Goal: Connect with others: Connect with others

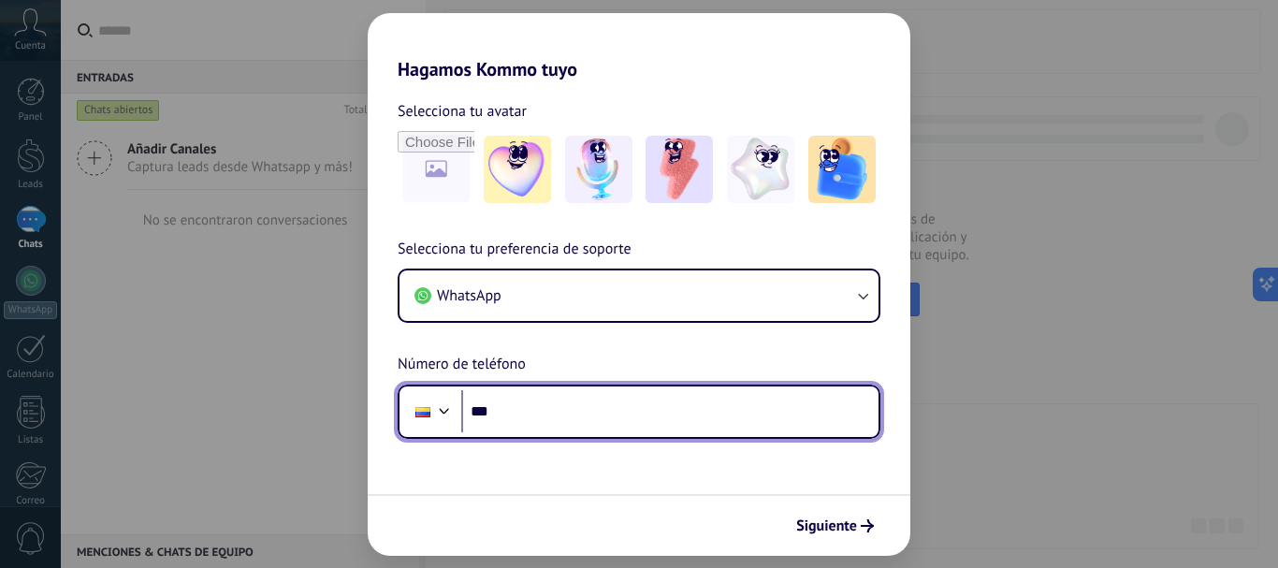
click at [586, 405] on input "***" at bounding box center [669, 411] width 417 height 43
type input "**********"
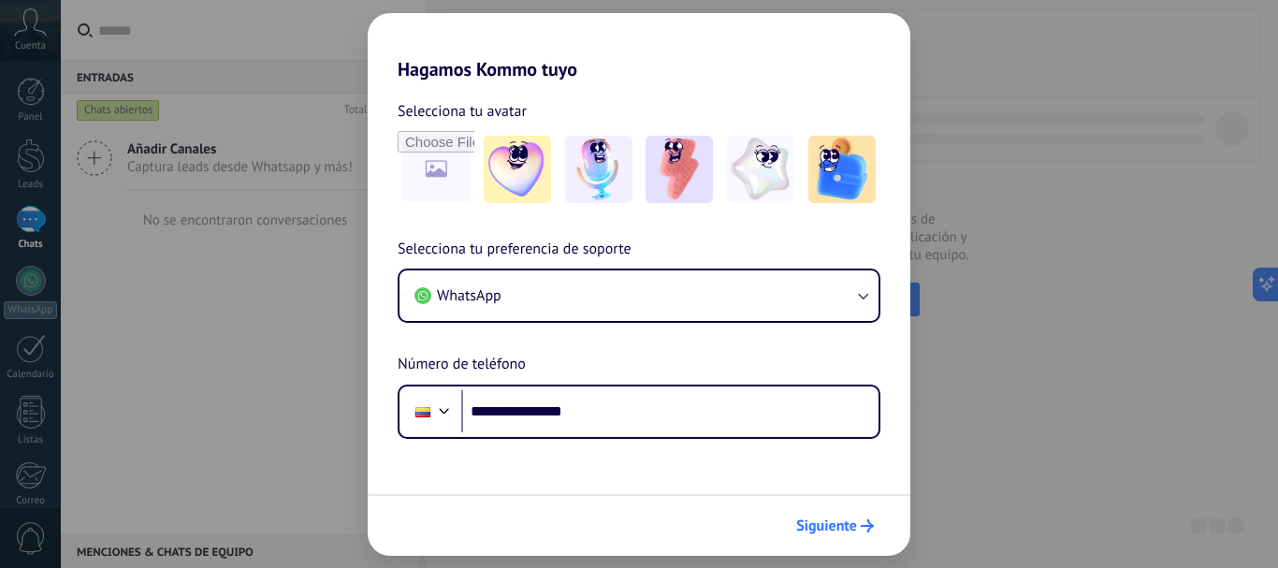
click at [815, 521] on span "Siguiente" at bounding box center [826, 525] width 61 height 13
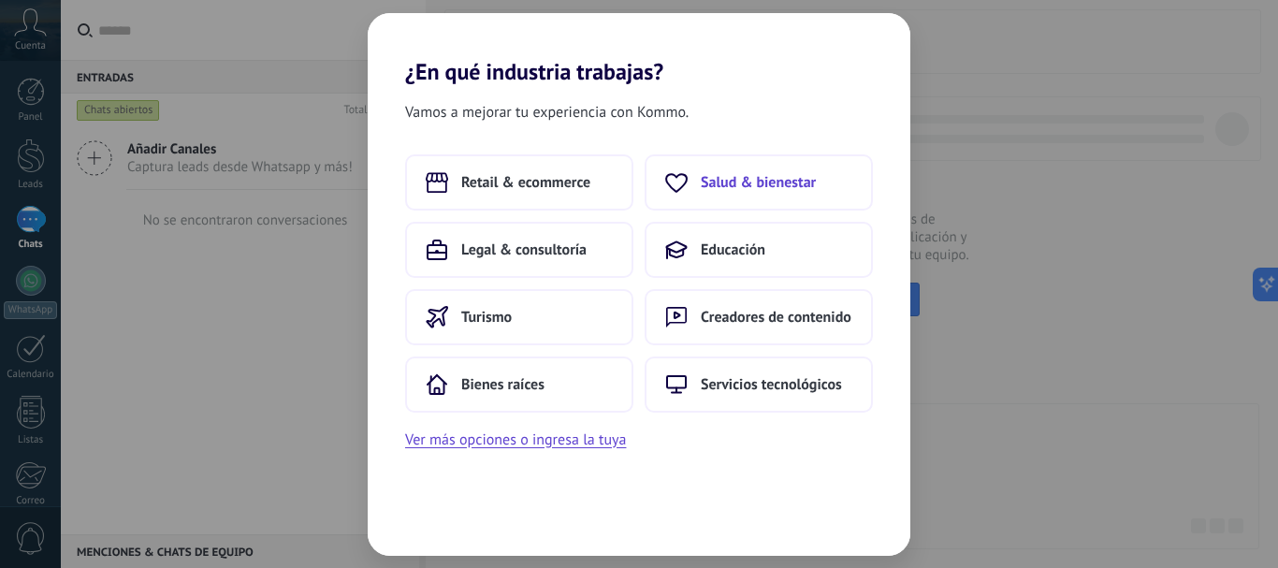
click at [775, 195] on button "Salud & bienestar" at bounding box center [759, 182] width 228 height 56
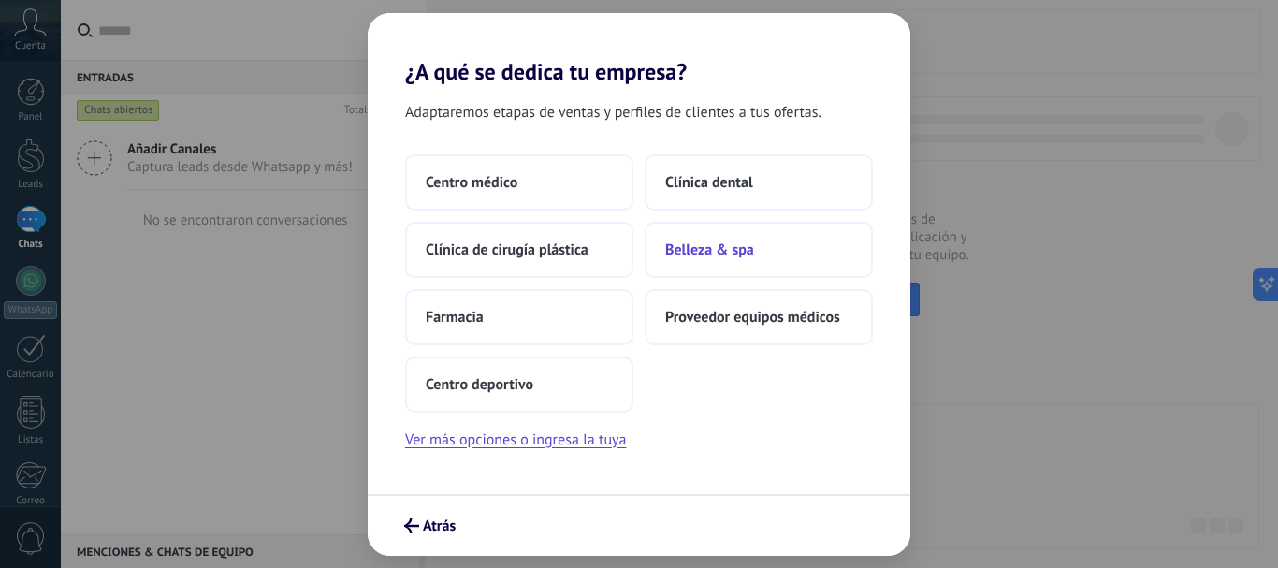
click at [730, 245] on span "Belleza & spa" at bounding box center [709, 250] width 89 height 19
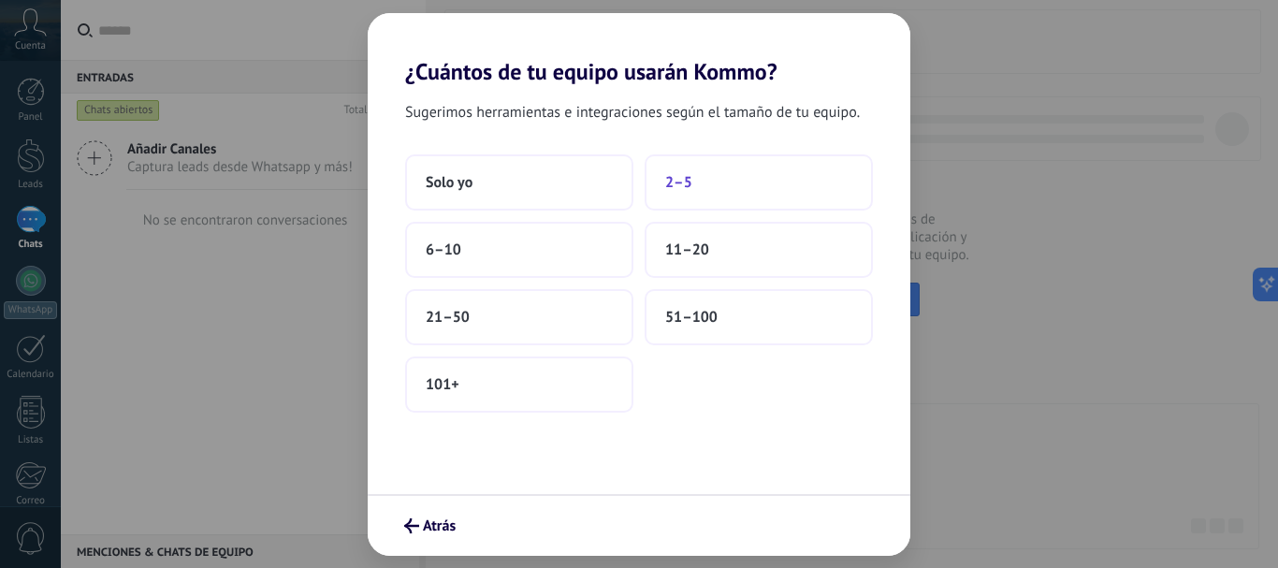
click at [693, 197] on button "2–5" at bounding box center [759, 182] width 228 height 56
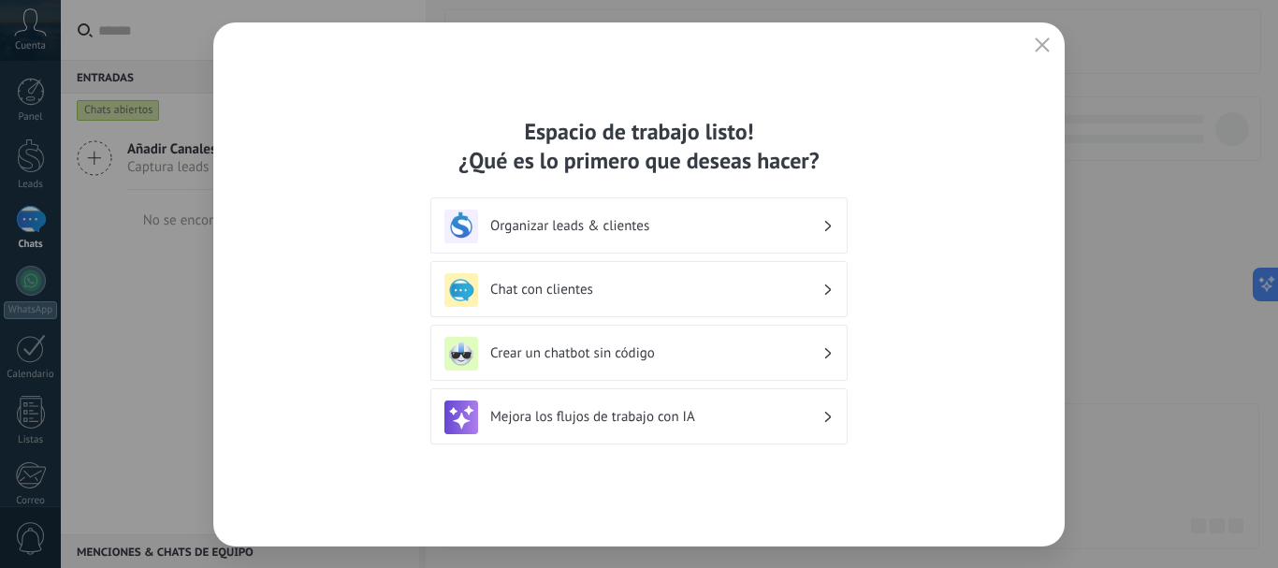
click at [710, 241] on div "Organizar leads & clientes" at bounding box center [639, 227] width 389 height 34
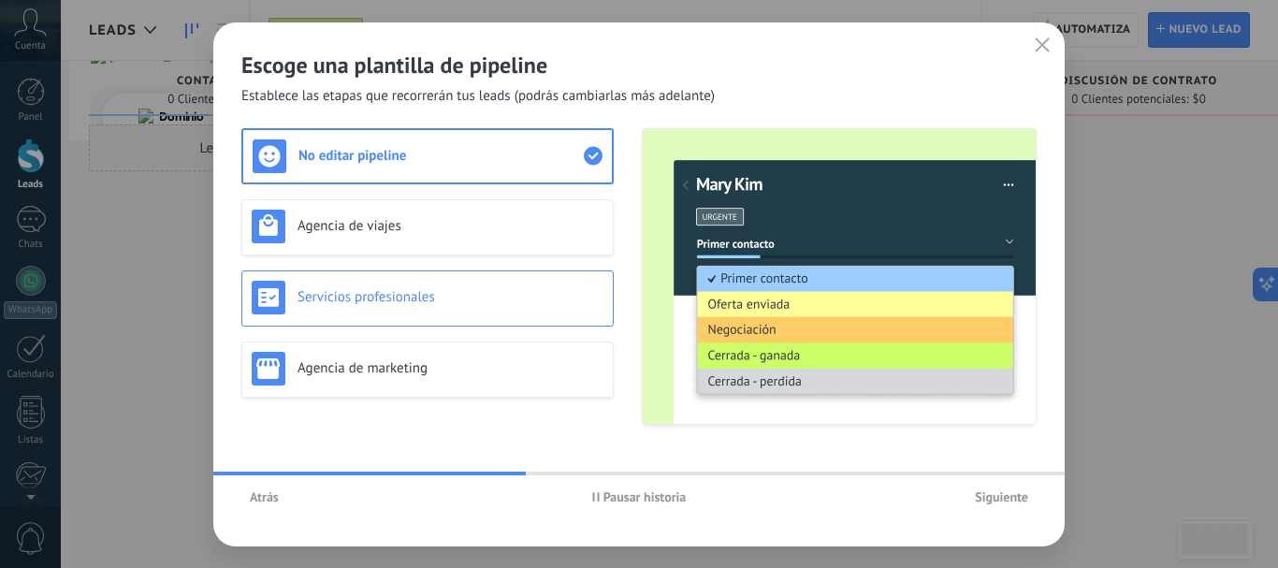
click at [472, 304] on h3 "Servicios profesionales" at bounding box center [451, 297] width 306 height 18
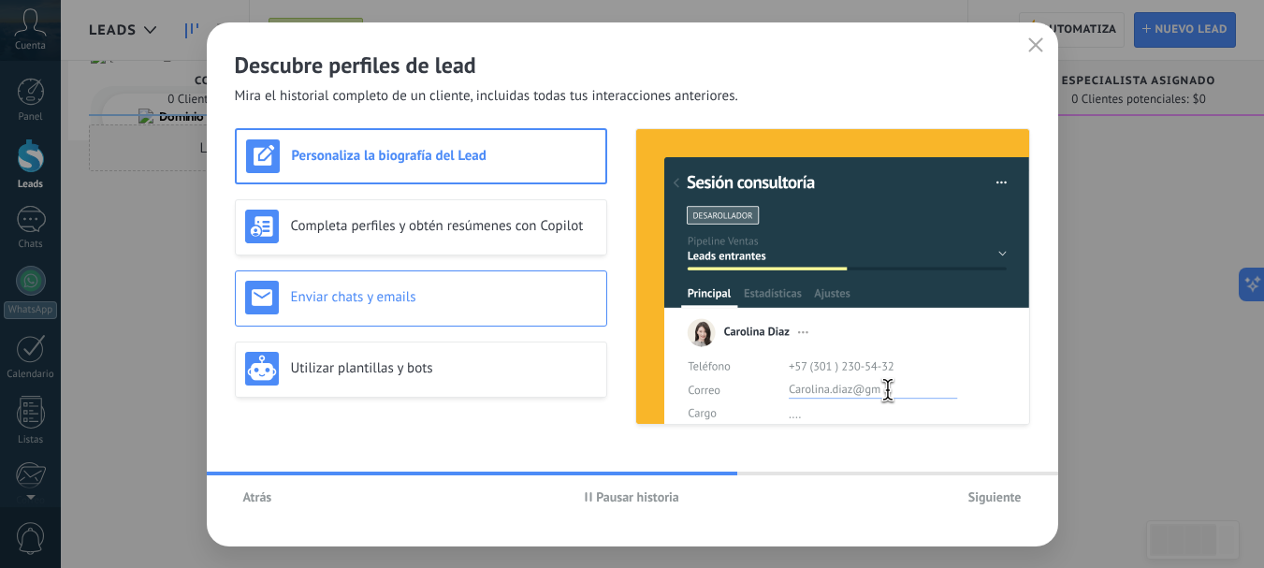
click at [518, 312] on div "Enviar chats y emails" at bounding box center [421, 298] width 352 height 34
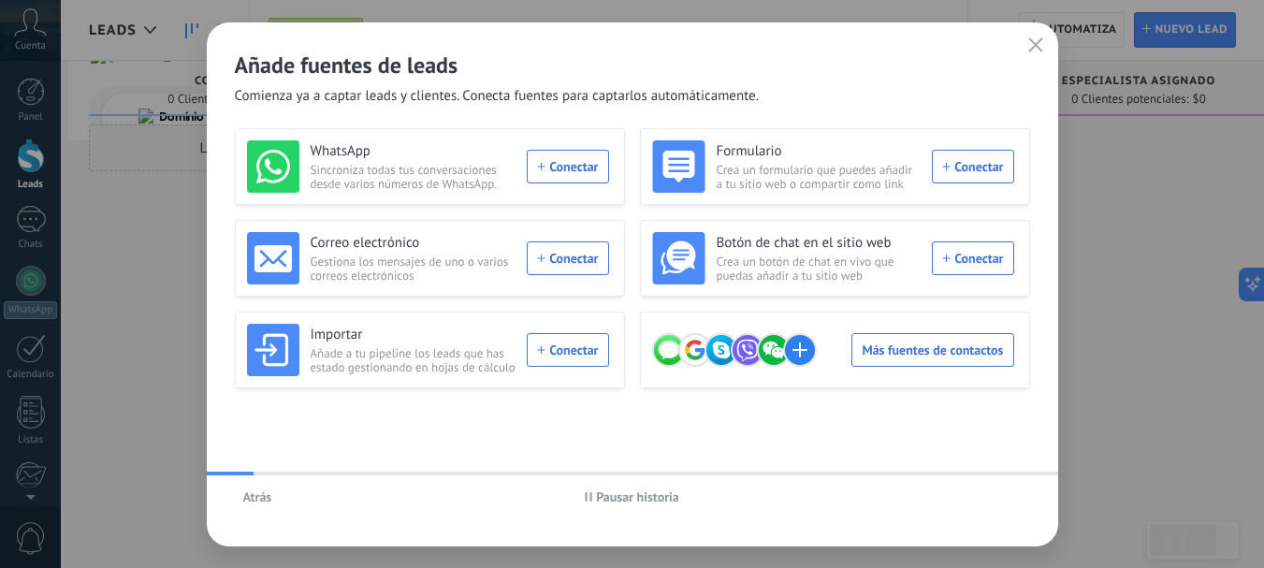
click at [265, 496] on span "Atrás" at bounding box center [257, 496] width 29 height 13
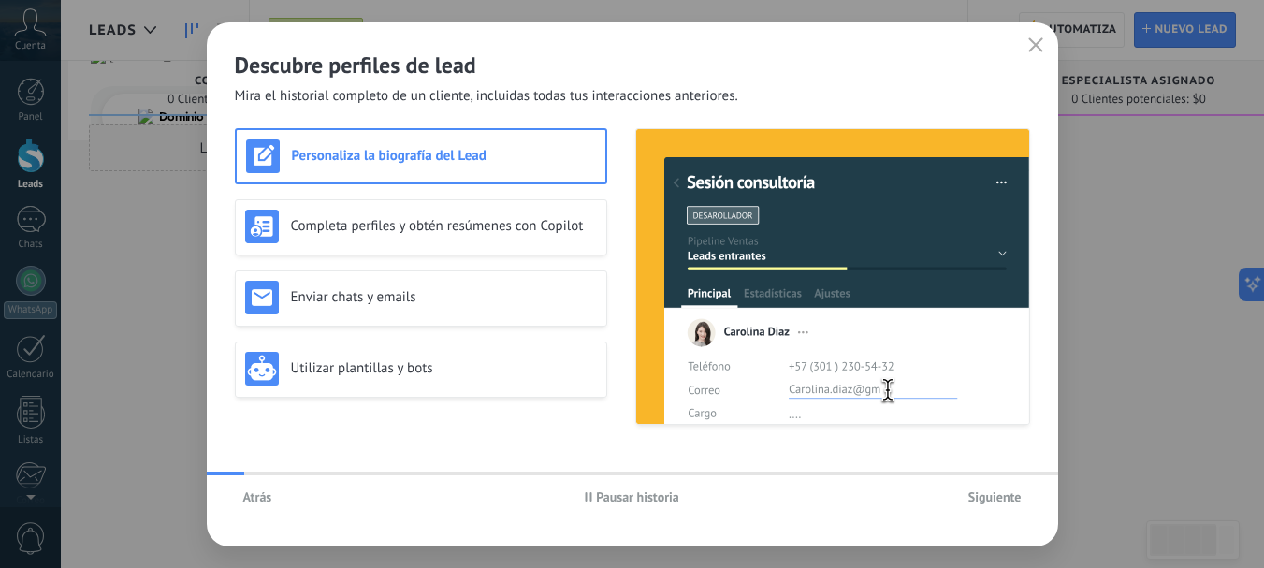
click at [265, 496] on span "Atrás" at bounding box center [257, 496] width 29 height 13
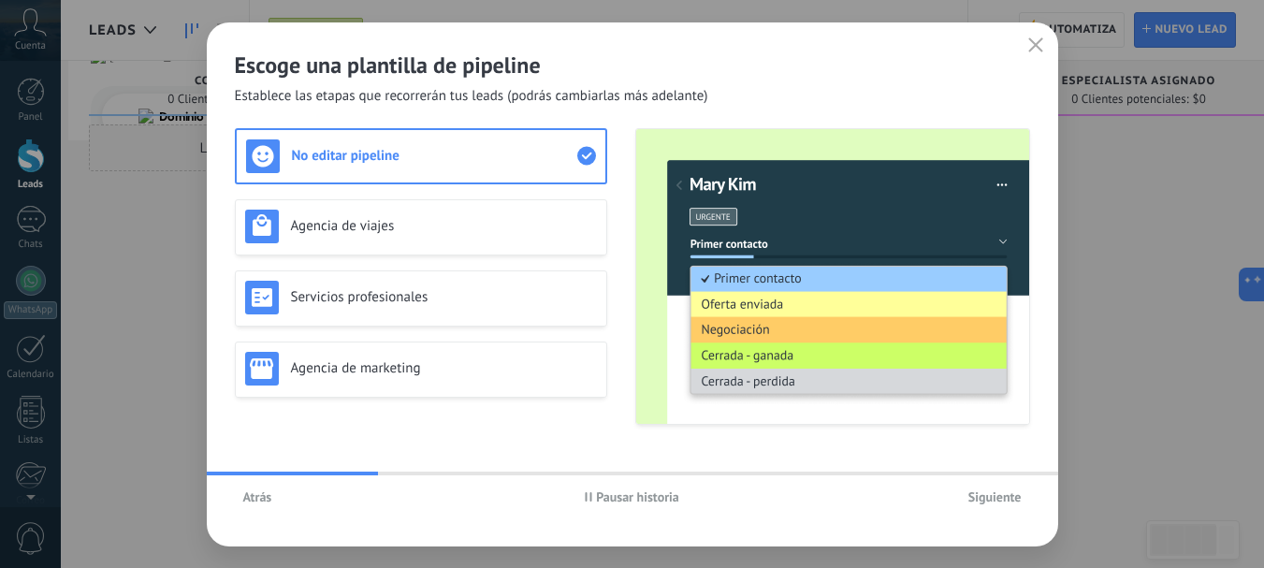
click at [265, 496] on span "Atrás" at bounding box center [257, 496] width 29 height 13
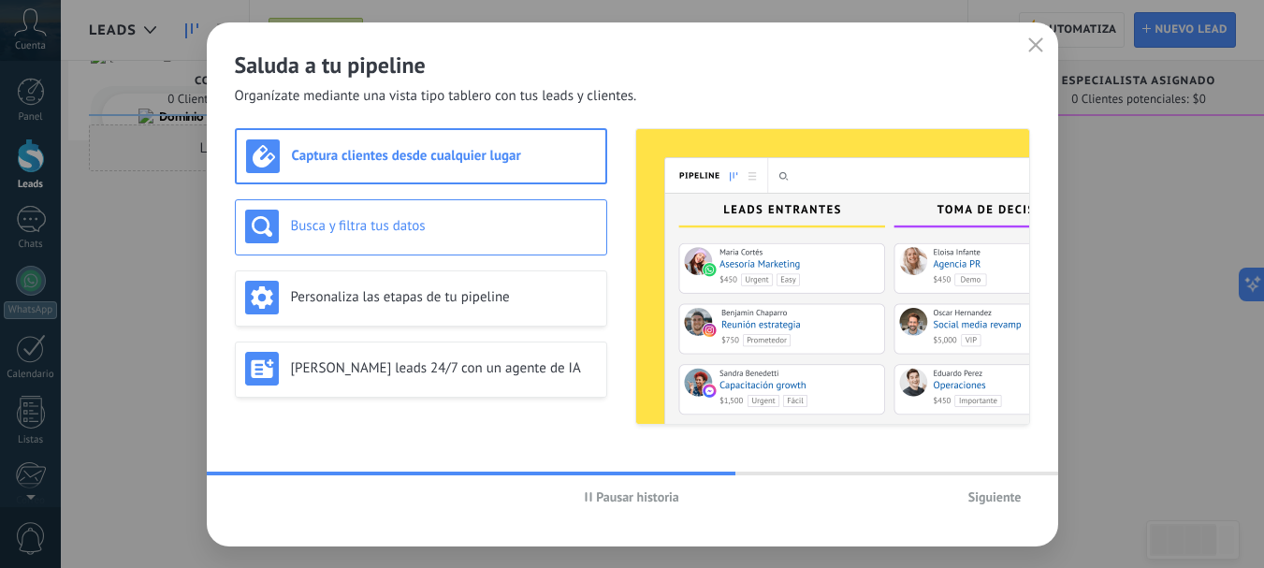
click at [411, 255] on div "Busca y filtra tus datos" at bounding box center [421, 227] width 372 height 56
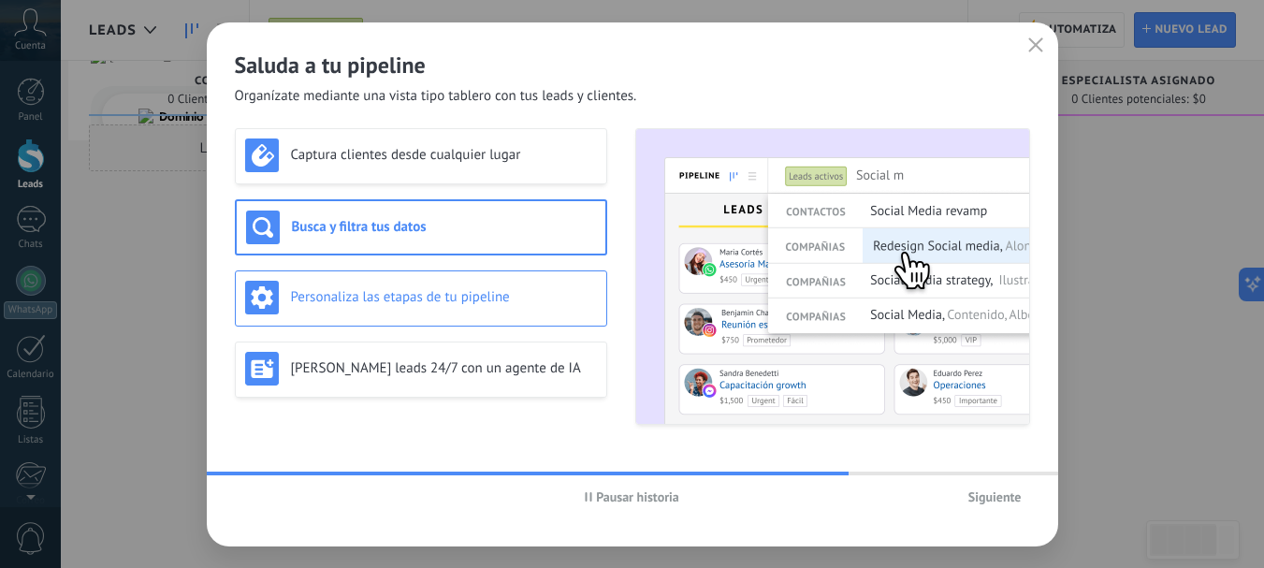
click at [432, 305] on h3 "Personaliza las etapas de tu pipeline" at bounding box center [444, 297] width 306 height 18
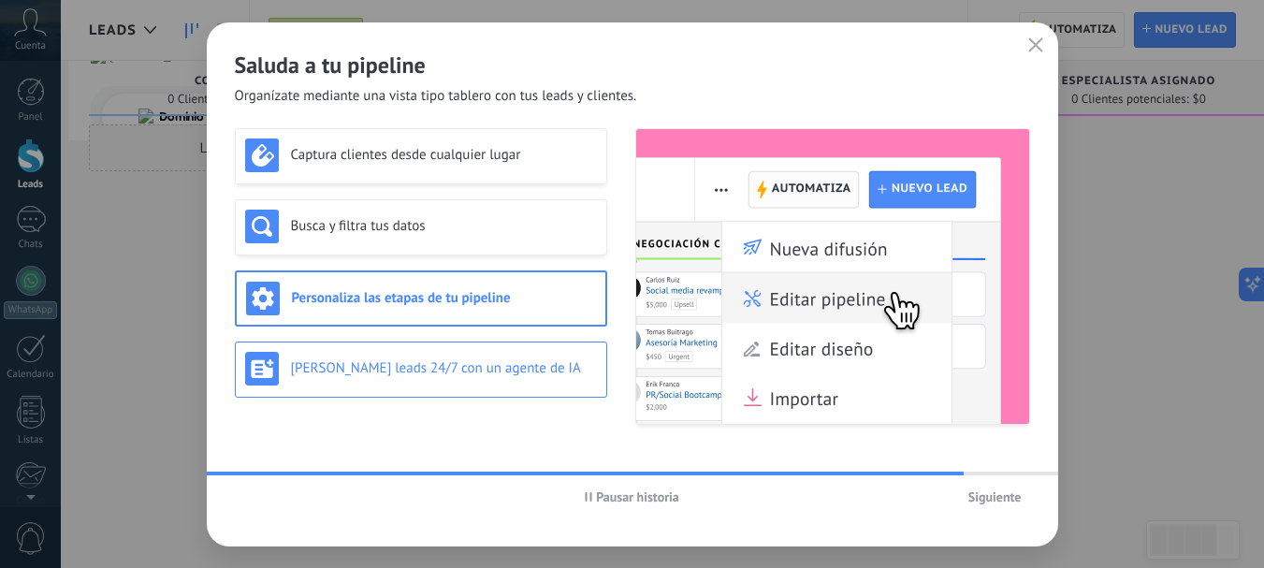
click at [442, 365] on h3 "[PERSON_NAME] leads 24/7 con un agente de IA" at bounding box center [444, 368] width 306 height 18
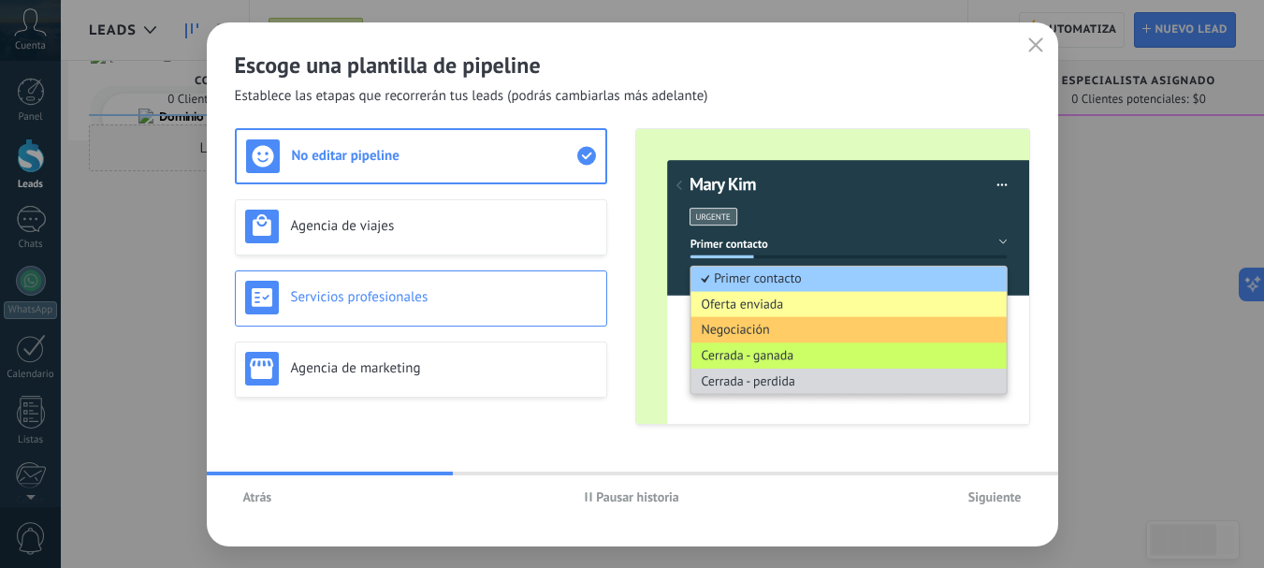
click at [523, 305] on h3 "Servicios profesionales" at bounding box center [444, 297] width 306 height 18
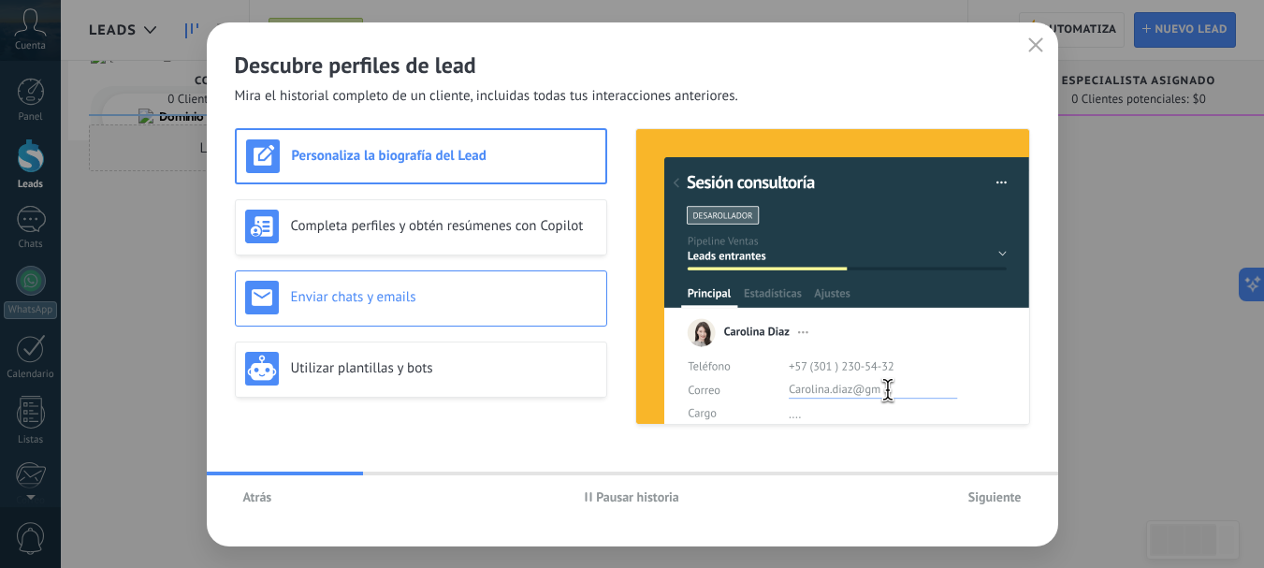
click at [462, 297] on h3 "Enviar chats y emails" at bounding box center [444, 297] width 306 height 18
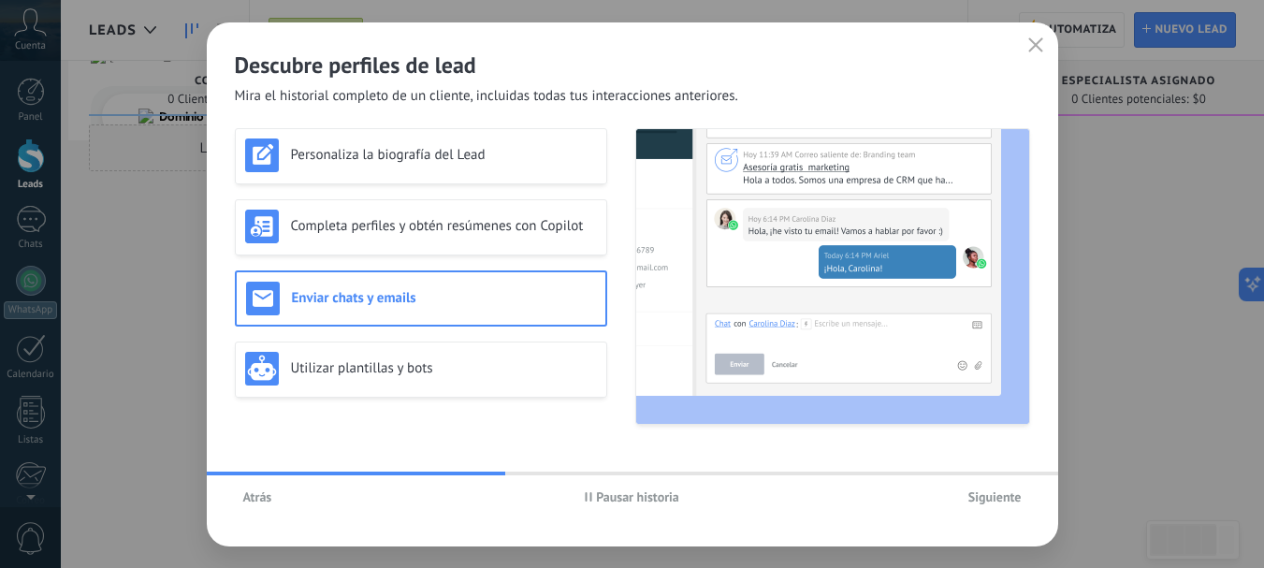
click at [974, 503] on span "Siguiente" at bounding box center [995, 496] width 53 height 13
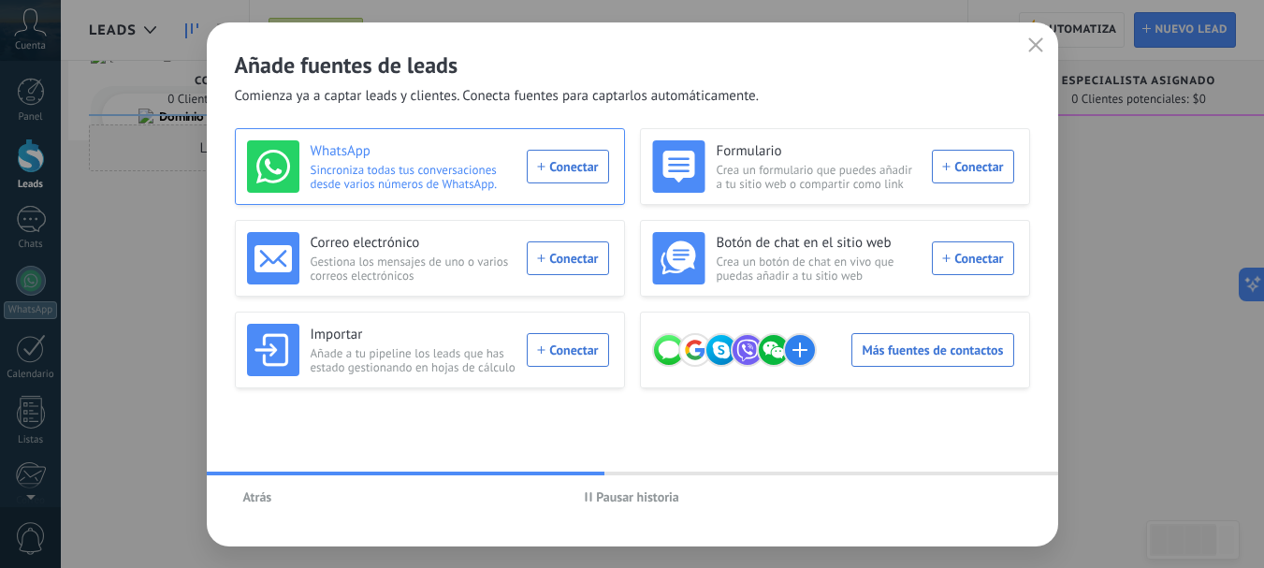
click at [567, 175] on div "WhatsApp Sincroniza todas tus conversaciones desde varios números de WhatsApp. …" at bounding box center [428, 166] width 362 height 52
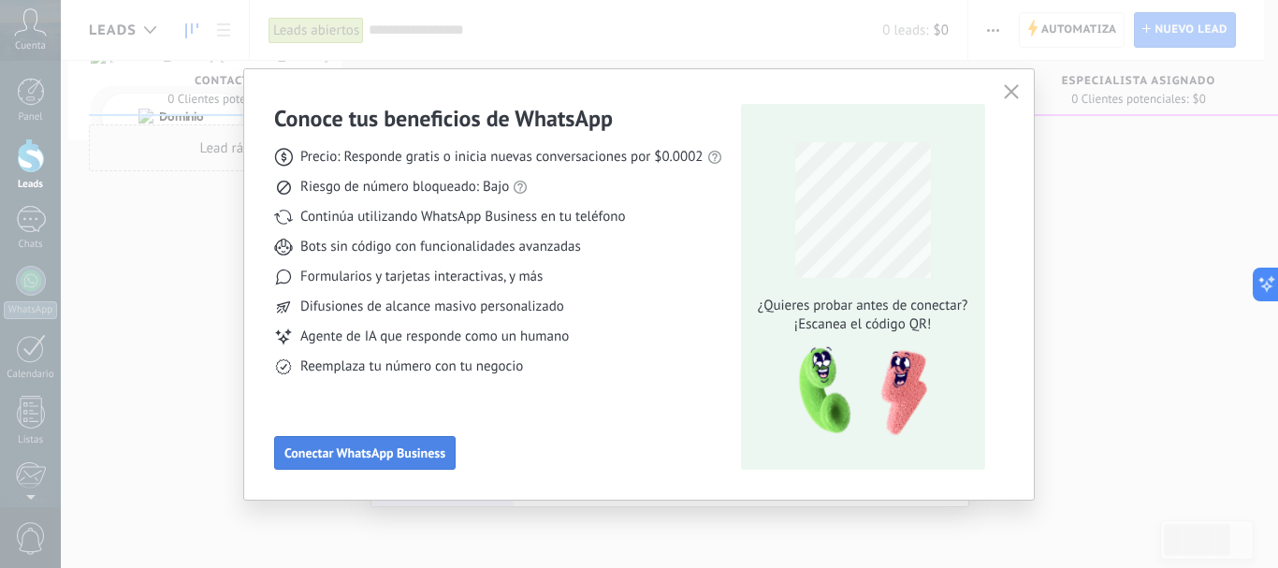
click at [445, 450] on span "Conectar WhatsApp Business" at bounding box center [364, 452] width 161 height 13
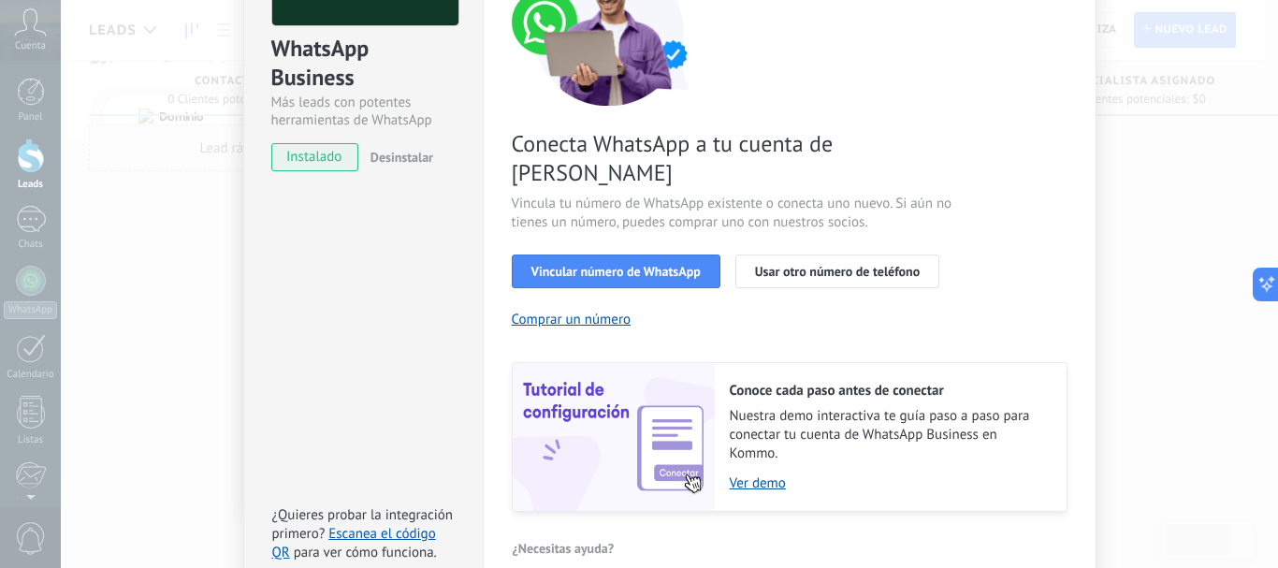
scroll to position [197, 0]
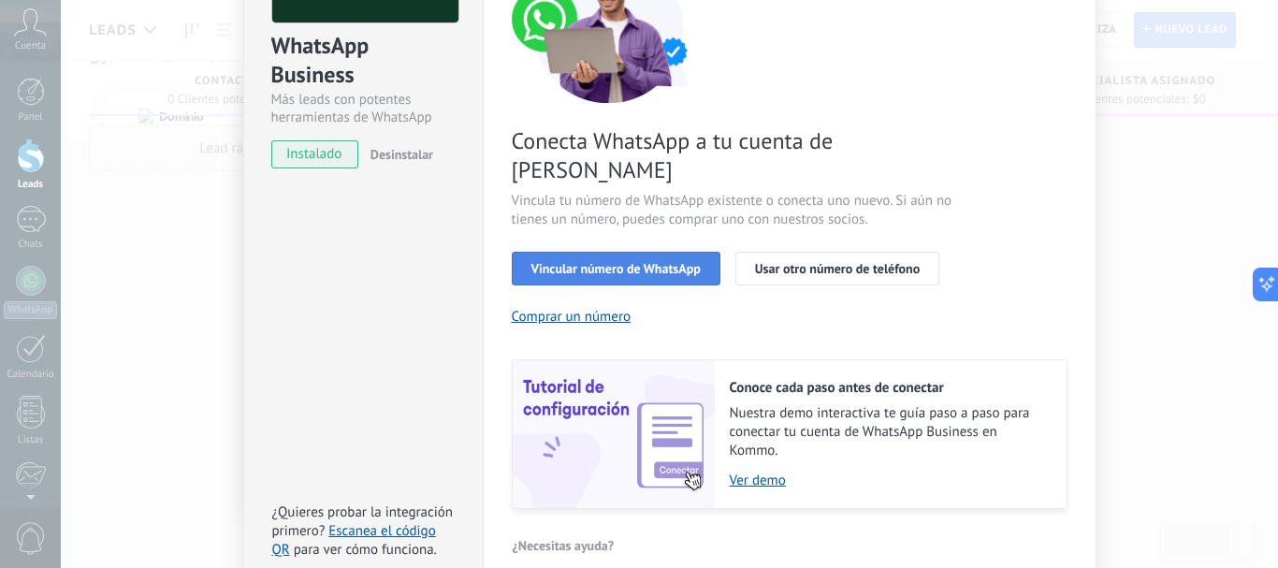
click at [684, 252] on button "Vincular número de WhatsApp" at bounding box center [616, 269] width 209 height 34
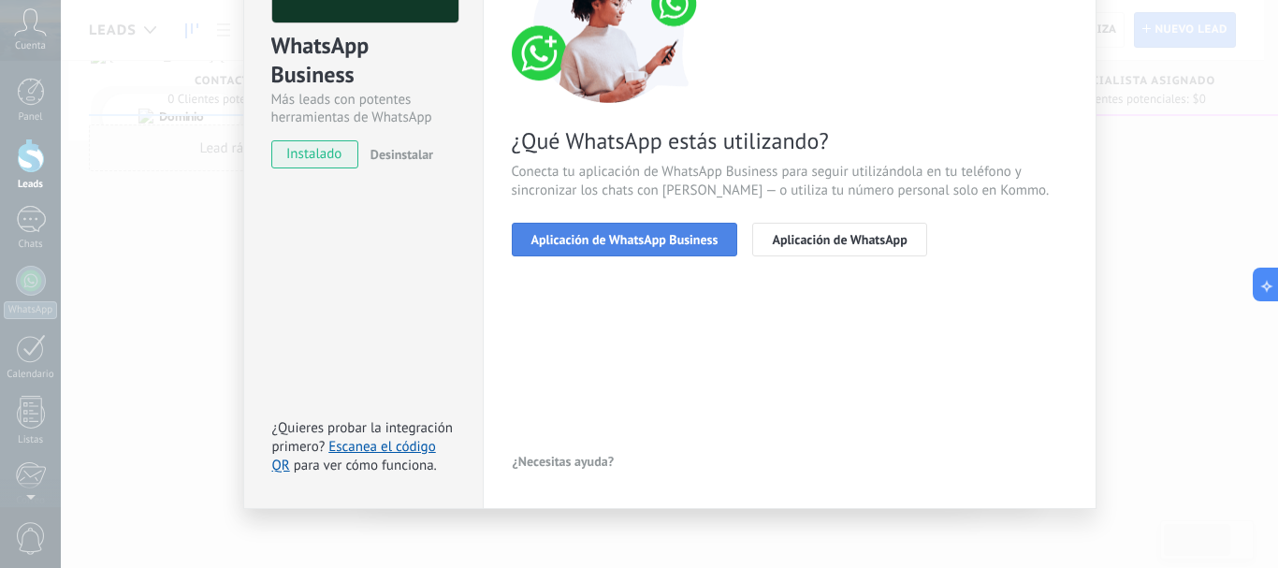
click at [683, 250] on button "Aplicación de WhatsApp Business" at bounding box center [625, 240] width 226 height 34
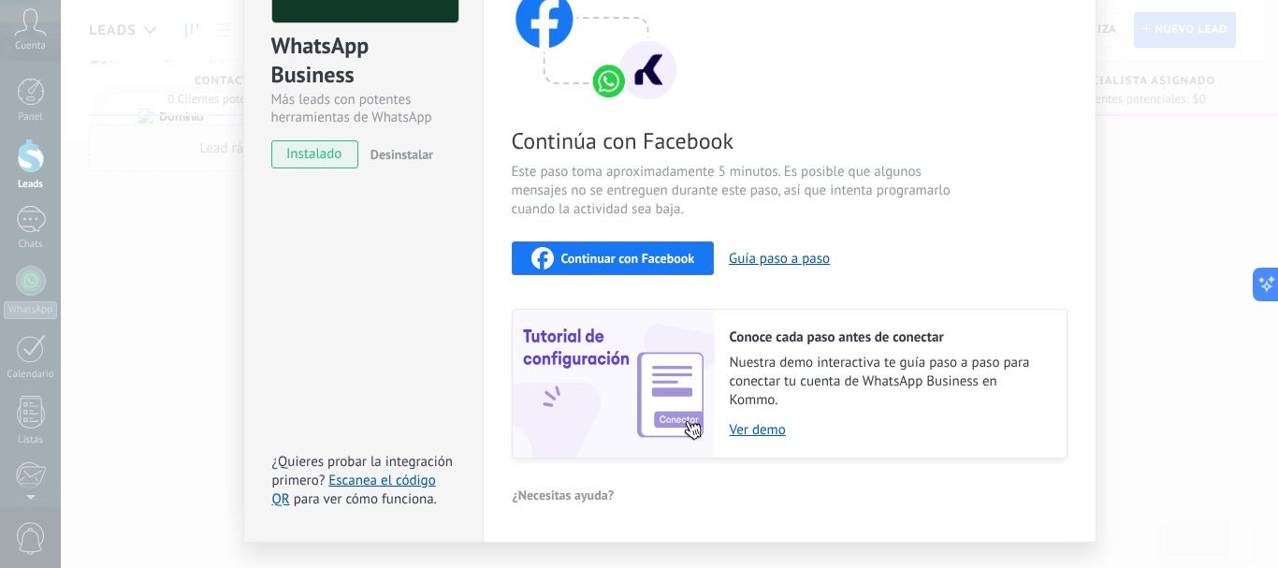
click at [683, 252] on span "Continuar con Facebook" at bounding box center [628, 258] width 134 height 13
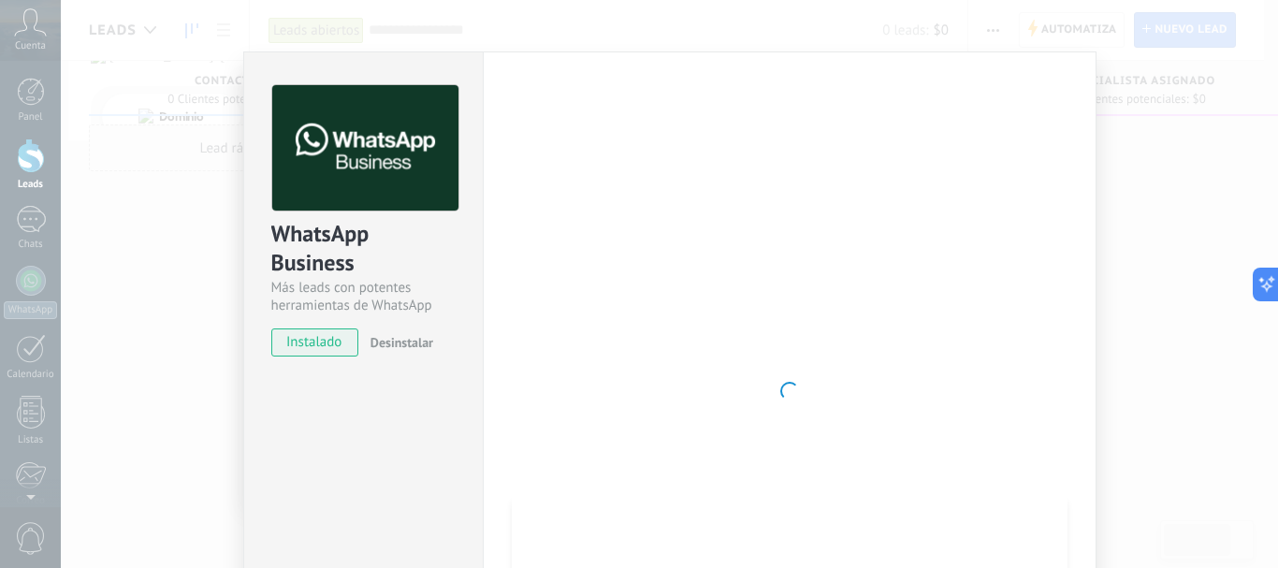
scroll to position [4, 0]
